Goal: Information Seeking & Learning: Find specific fact

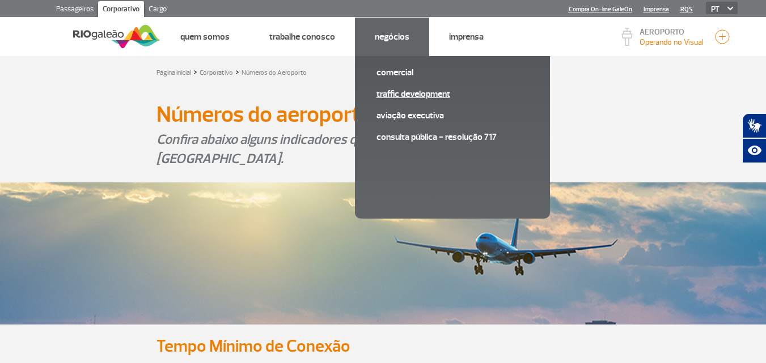
click at [410, 96] on link "Traffic Development" at bounding box center [452, 94] width 152 height 12
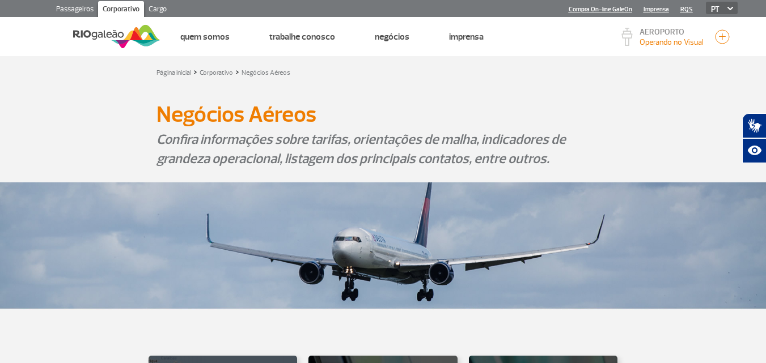
click at [66, 3] on link "Passageiros" at bounding box center [75, 10] width 46 height 18
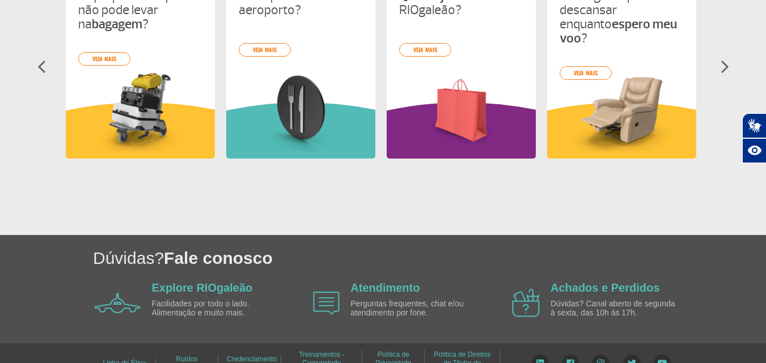
scroll to position [603, 0]
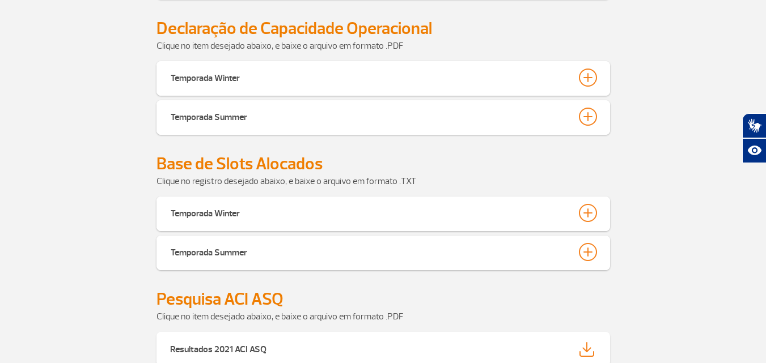
scroll to position [627, 0]
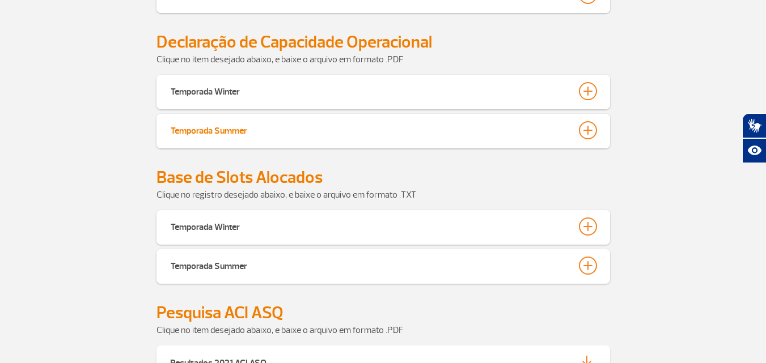
click at [271, 127] on button "Temporada Summer" at bounding box center [383, 130] width 426 height 19
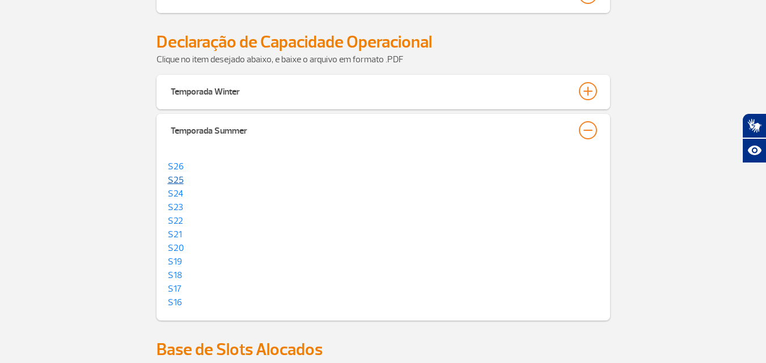
click at [177, 179] on link "S25" at bounding box center [176, 180] width 16 height 11
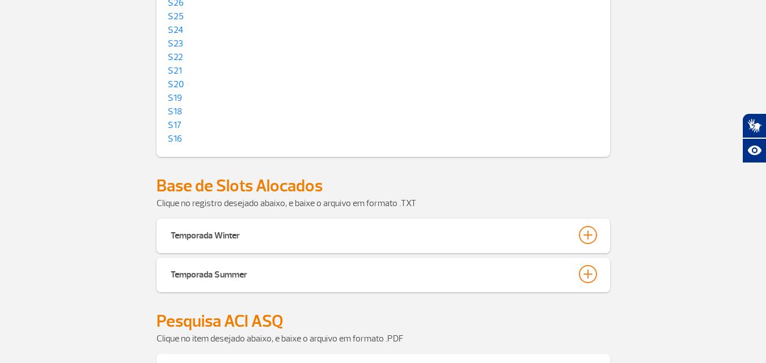
scroll to position [797, 0]
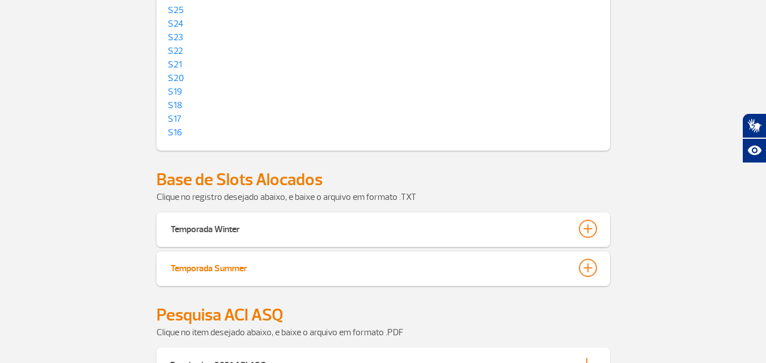
click at [589, 268] on div at bounding box center [588, 268] width 18 height 18
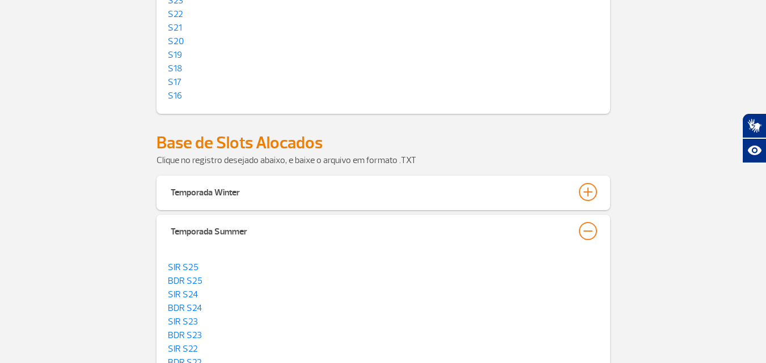
scroll to position [853, 0]
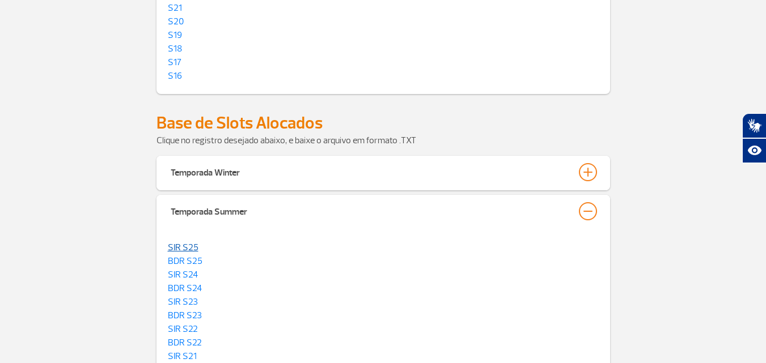
click at [189, 244] on link "SIR S25" at bounding box center [183, 247] width 31 height 11
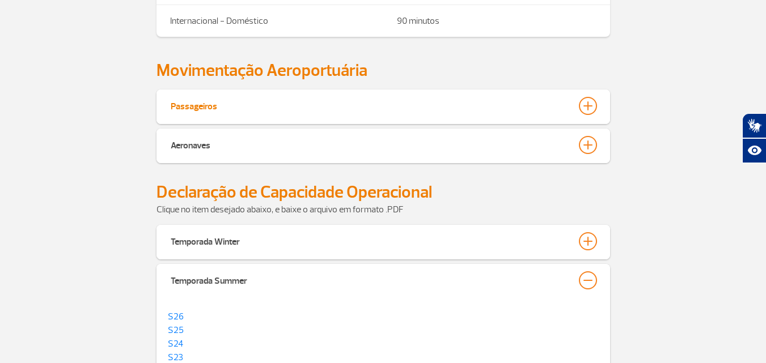
scroll to position [457, 0]
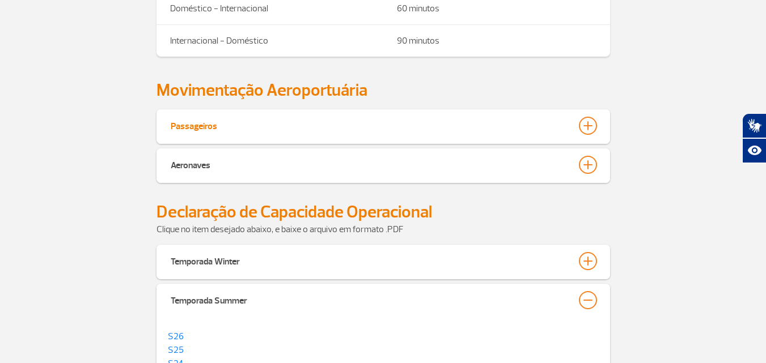
click at [354, 121] on button "Passageiros" at bounding box center [383, 125] width 426 height 19
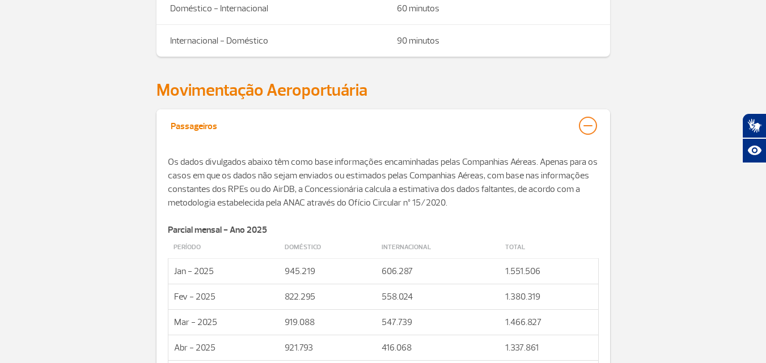
click at [354, 121] on button "Passageiros" at bounding box center [383, 125] width 426 height 19
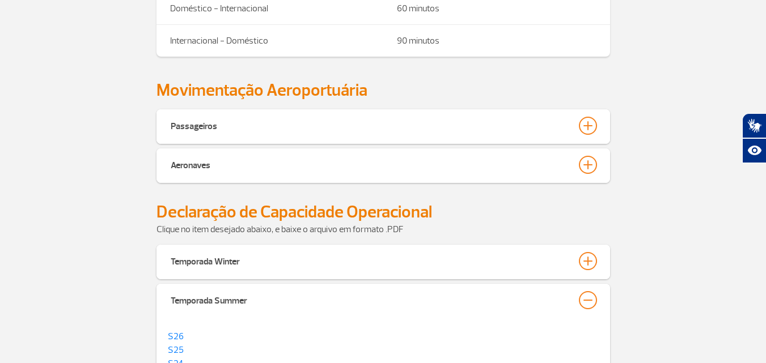
click at [354, 155] on div "Aeronaves" at bounding box center [382, 165] width 453 height 35
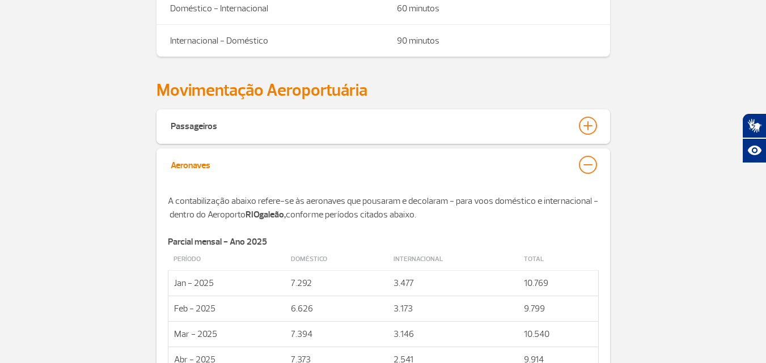
click at [355, 164] on button "Aeronaves" at bounding box center [383, 164] width 426 height 19
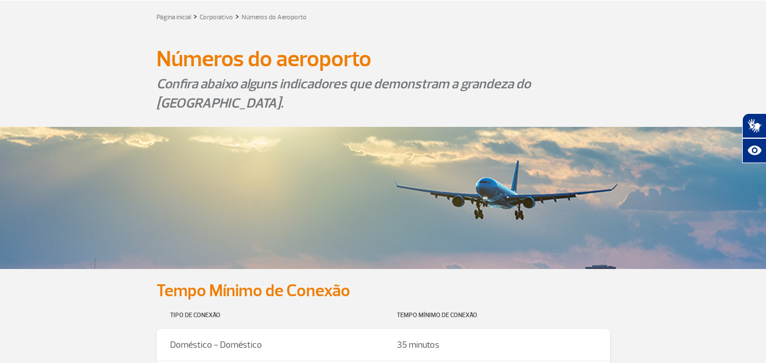
scroll to position [0, 0]
